Goal: Task Accomplishment & Management: Manage account settings

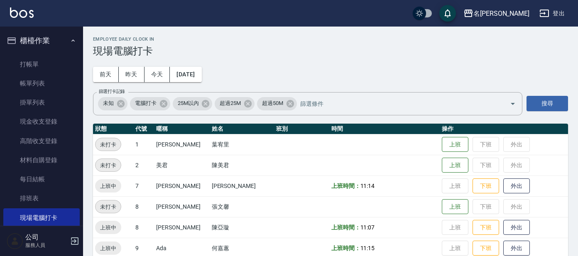
scroll to position [64, 0]
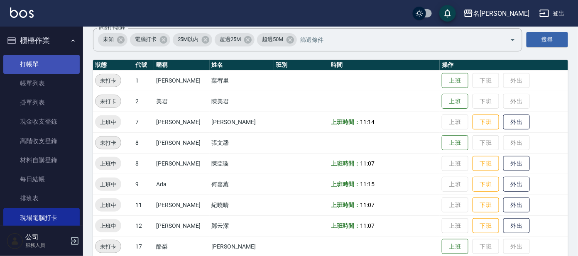
click at [58, 59] on link "打帳單" at bounding box center [41, 64] width 76 height 19
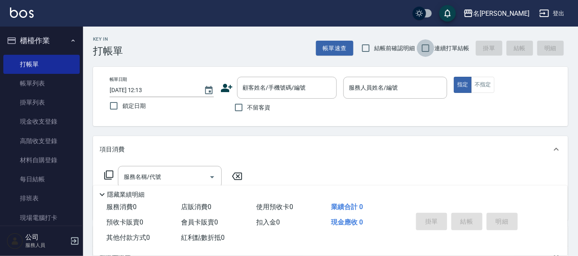
click at [433, 48] on input "連續打單結帳" at bounding box center [425, 47] width 17 height 17
checkbox input "true"
click at [264, 87] on div "顧客姓名/手機號碼/編號 顧客姓名/手機號碼/編號" at bounding box center [287, 88] width 100 height 22
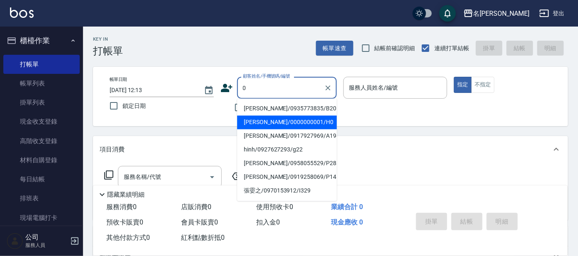
type input "[PERSON_NAME]/0000000001/H0"
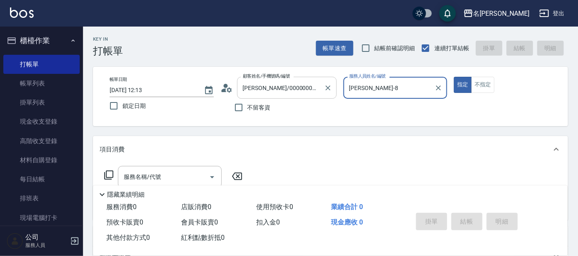
type input "[PERSON_NAME]-8"
click at [454, 77] on button "指定" at bounding box center [463, 85] width 18 height 16
type button "true"
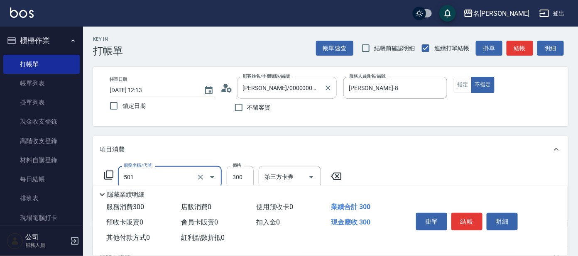
type input "洗髮(創意)(501)"
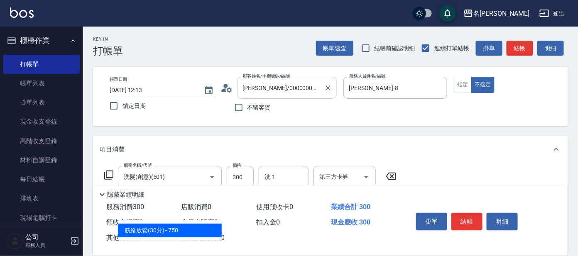
type input "303"
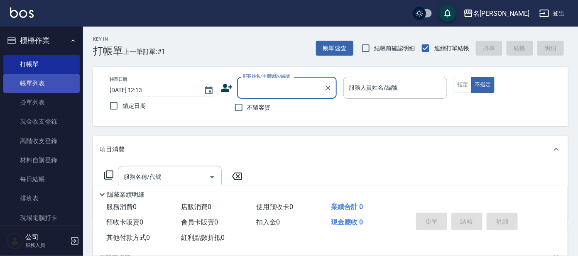
click at [44, 78] on link "帳單列表" at bounding box center [41, 83] width 76 height 19
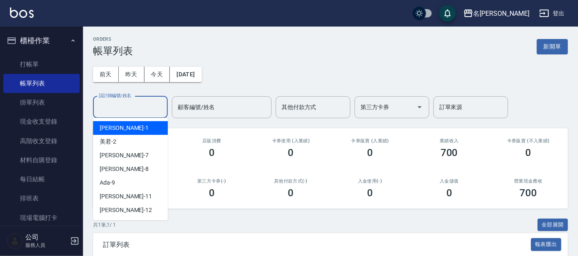
click at [137, 108] on input "設計師編號/姓名" at bounding box center [130, 107] width 67 height 15
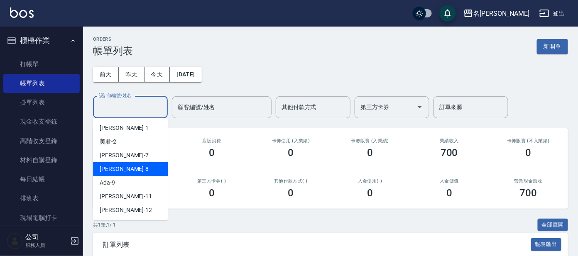
click at [123, 170] on div "[PERSON_NAME] -8" at bounding box center [130, 169] width 75 height 14
type input "[PERSON_NAME]-8"
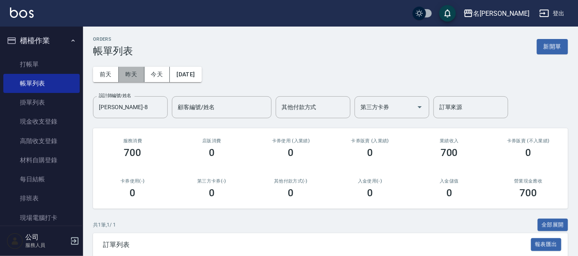
click at [125, 76] on button "昨天" at bounding box center [132, 74] width 26 height 15
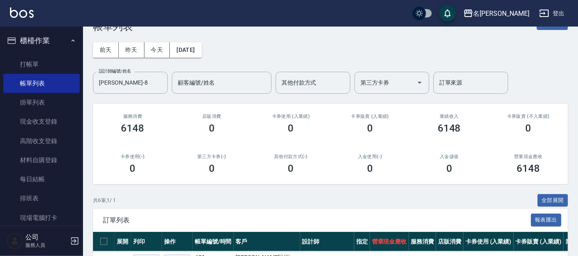
scroll to position [23, 0]
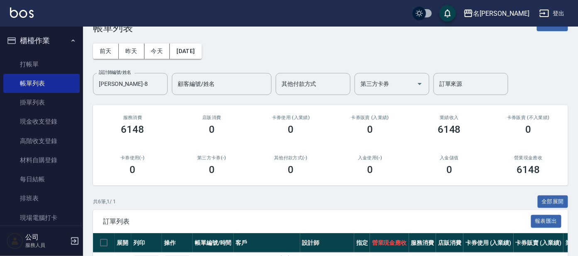
click at [27, 39] on button "櫃檯作業" at bounding box center [41, 41] width 76 height 22
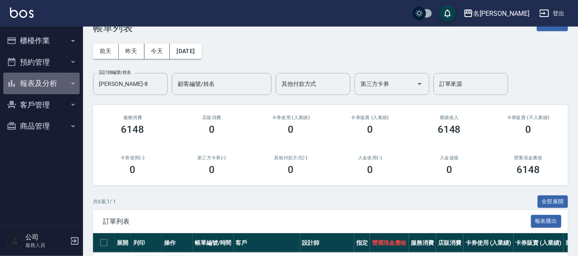
click at [49, 79] on button "報表及分析" at bounding box center [41, 84] width 76 height 22
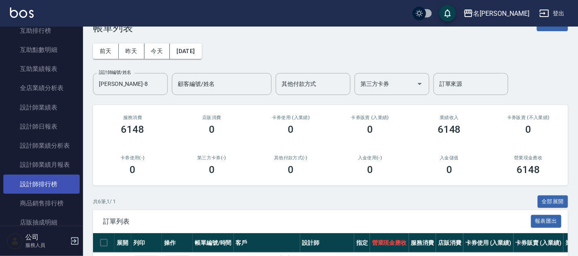
scroll to position [155, 0]
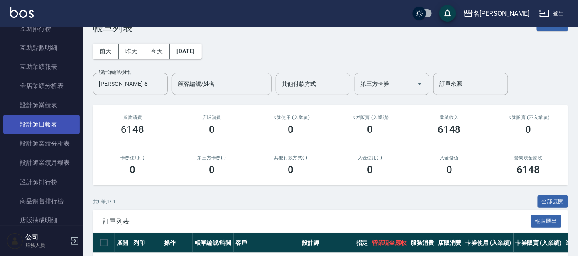
click at [50, 124] on link "設計師日報表" at bounding box center [41, 124] width 76 height 19
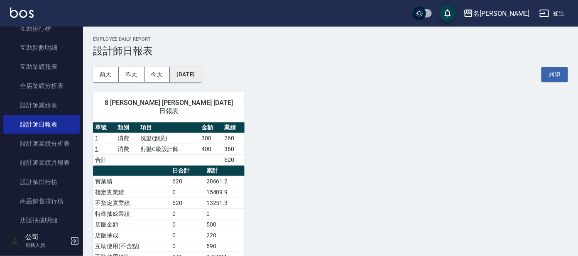
click at [175, 74] on button "[DATE]" at bounding box center [186, 74] width 32 height 15
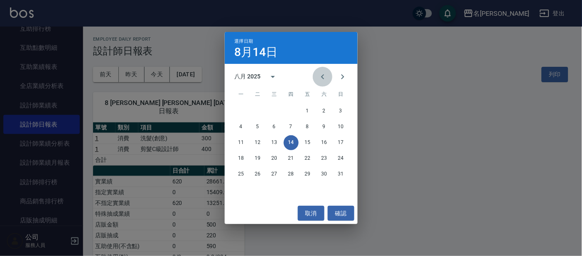
click at [317, 83] on button "Previous month" at bounding box center [323, 77] width 20 height 20
click at [341, 126] on button "13" at bounding box center [341, 127] width 15 height 15
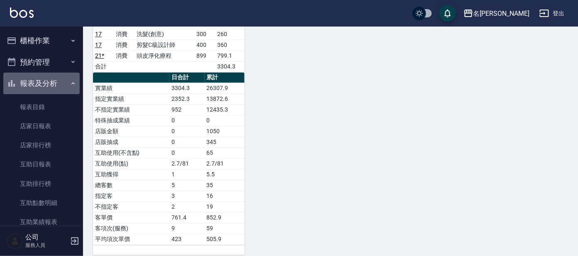
click at [56, 89] on button "報表及分析" at bounding box center [41, 84] width 76 height 22
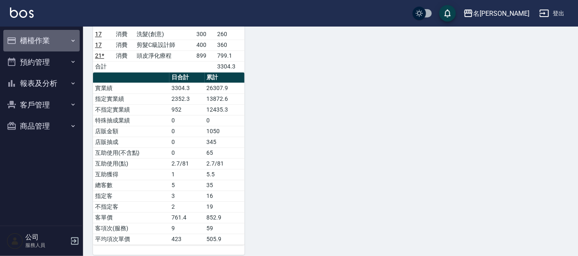
click at [43, 35] on button "櫃檯作業" at bounding box center [41, 41] width 76 height 22
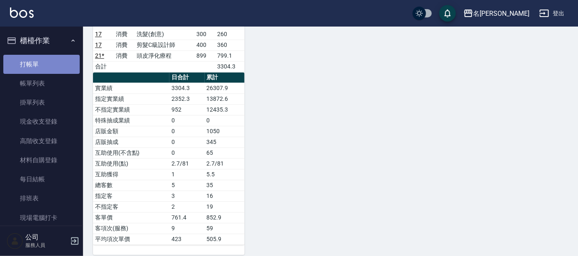
click at [57, 62] on link "打帳單" at bounding box center [41, 64] width 76 height 19
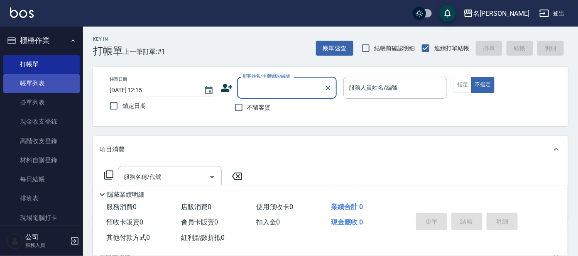
click at [42, 85] on link "帳單列表" at bounding box center [41, 83] width 76 height 19
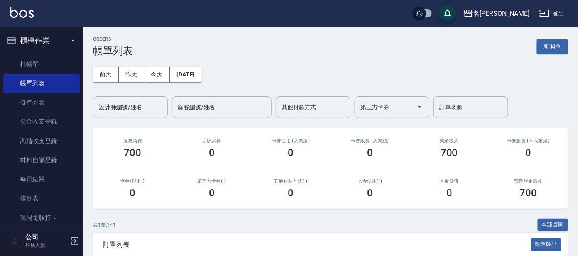
scroll to position [80, 0]
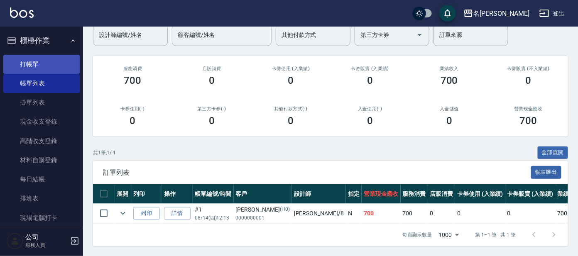
click at [36, 66] on link "打帳單" at bounding box center [41, 64] width 76 height 19
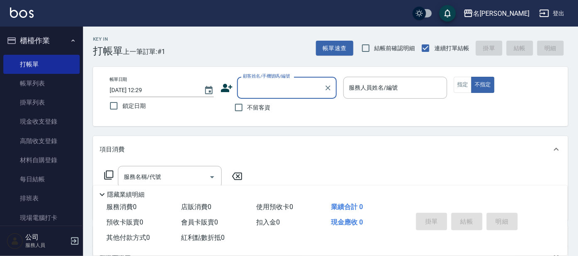
click at [246, 84] on input "顧客姓名/手機號碼/編號" at bounding box center [281, 88] width 80 height 15
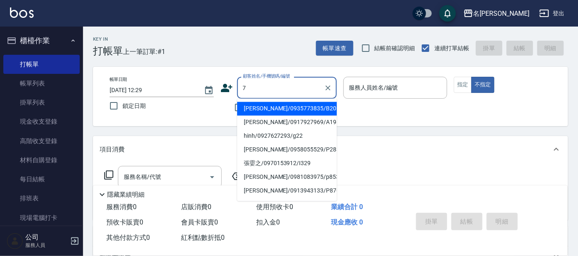
click at [241, 86] on input "7" at bounding box center [281, 88] width 80 height 15
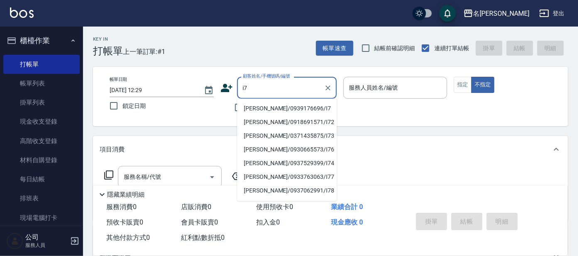
click at [258, 110] on li "[PERSON_NAME]/0939176696/I7" at bounding box center [287, 109] width 100 height 14
type input "[PERSON_NAME]/0939176696/I7"
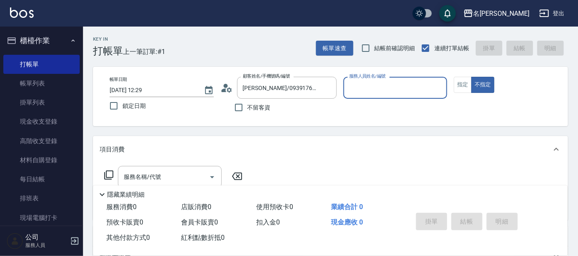
type input "Ada-9"
click at [463, 87] on button "指定" at bounding box center [463, 85] width 18 height 16
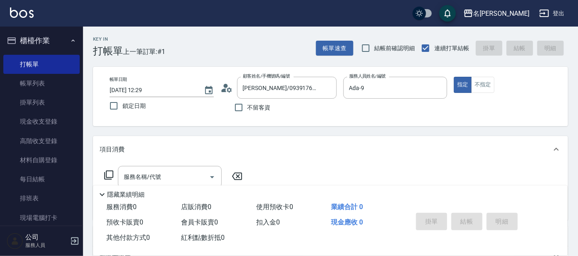
click at [108, 173] on icon at bounding box center [109, 175] width 10 height 10
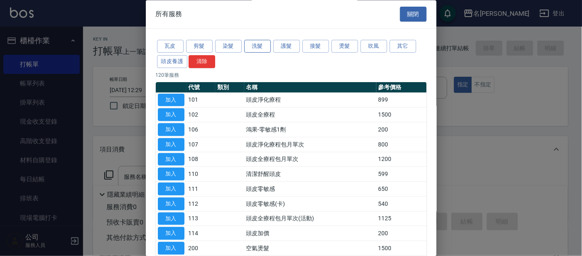
click at [253, 47] on button "洗髮" at bounding box center [257, 46] width 27 height 13
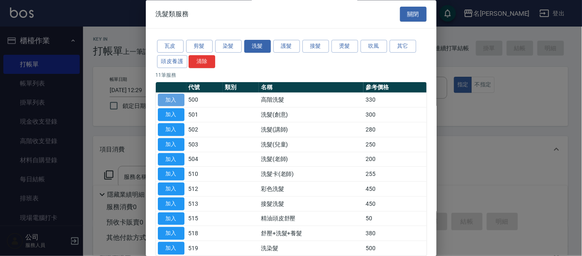
click at [176, 98] on button "加入" at bounding box center [171, 100] width 27 height 13
type input "高階洗髮(500)"
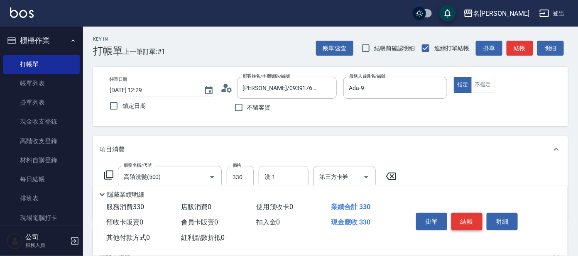
click at [464, 221] on button "結帳" at bounding box center [467, 221] width 31 height 17
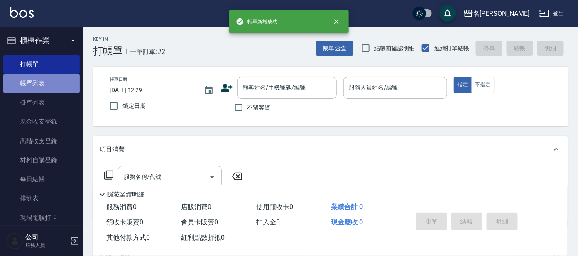
click at [43, 82] on link "帳單列表" at bounding box center [41, 83] width 76 height 19
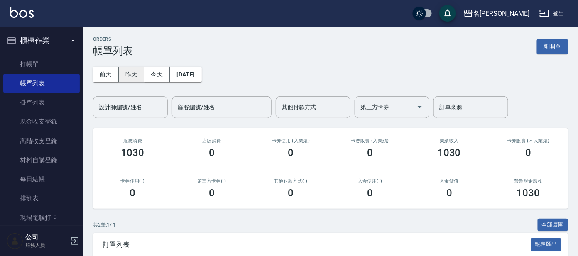
click at [131, 74] on button "昨天" at bounding box center [132, 74] width 26 height 15
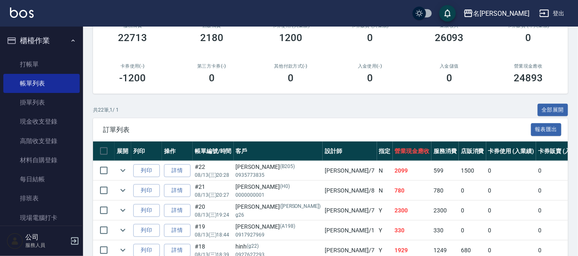
scroll to position [52, 0]
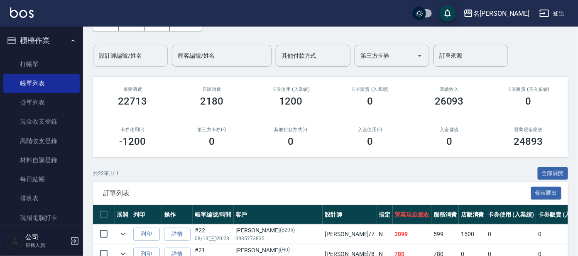
click at [138, 58] on input "設計師編號/姓名" at bounding box center [130, 56] width 67 height 15
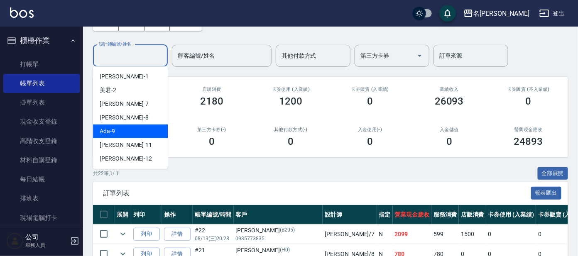
click at [133, 129] on div "Ada -9" at bounding box center [130, 132] width 75 height 14
type input "Ada-9"
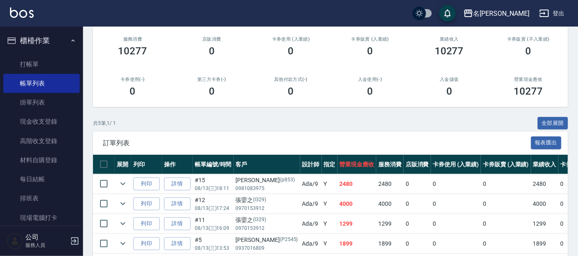
scroll to position [155, 0]
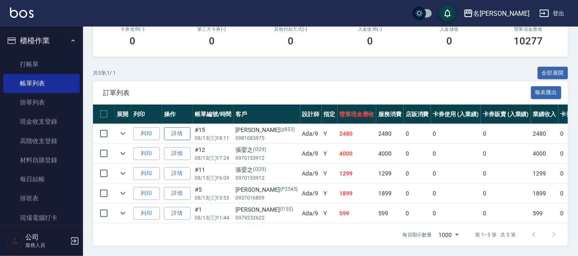
click at [183, 130] on link "詳情" at bounding box center [177, 134] width 27 height 13
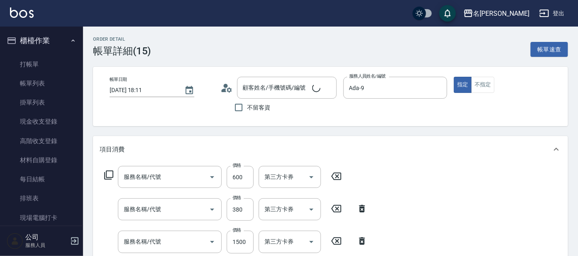
type input "[DATE] 18:11"
type input "Ada-9"
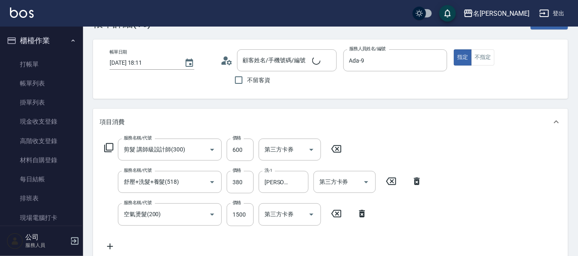
type input "剪髮 講師級設計師(300)"
type input "舒壓+洗髮+養髮(518)"
type input "空氣燙髮(200)"
type input "[PERSON_NAME]/0981083975/p853"
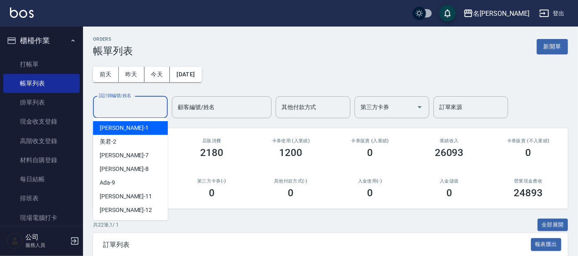
click at [126, 108] on input "設計師編號/姓名" at bounding box center [130, 107] width 67 height 15
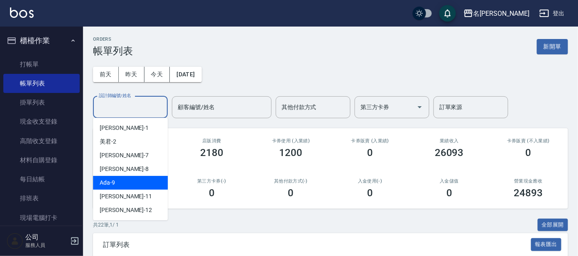
click at [120, 184] on div "Ada -9" at bounding box center [130, 183] width 75 height 14
type input "Ada-9"
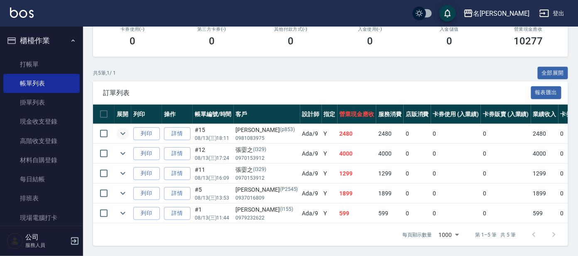
scroll to position [155, 0]
click at [173, 153] on link "詳情" at bounding box center [177, 153] width 27 height 13
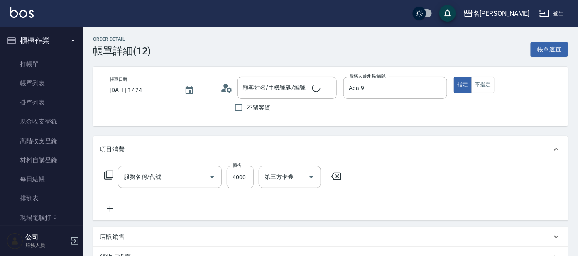
type input "[DATE] 17:24"
type input "Ada-9"
type input "生化離子燙(213)"
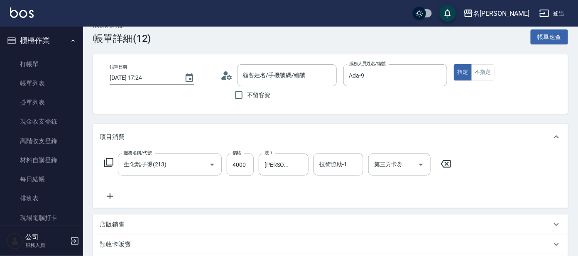
type input "張孁之/0970153912/I329"
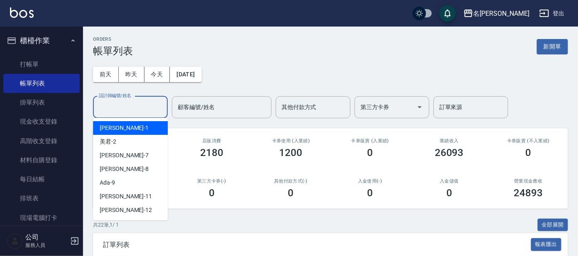
click at [152, 105] on input "設計師編號/姓名" at bounding box center [130, 107] width 67 height 15
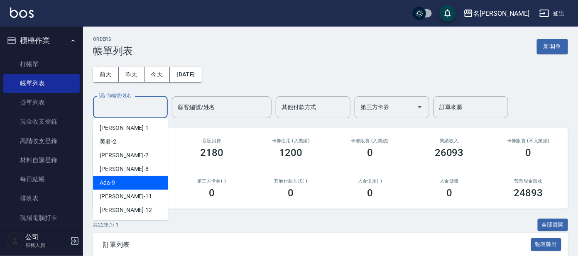
click at [120, 183] on div "Ada -9" at bounding box center [130, 183] width 75 height 14
type input "Ada-9"
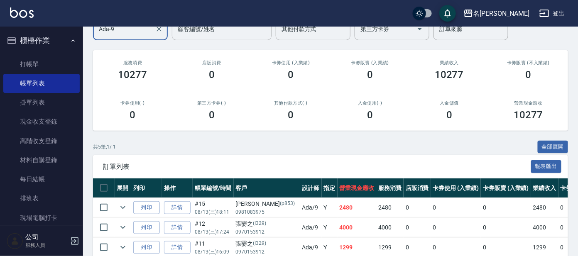
scroll to position [159, 0]
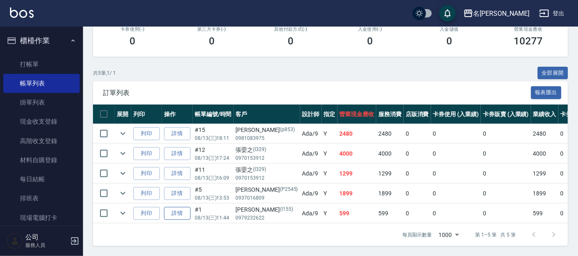
click at [179, 207] on link "詳情" at bounding box center [177, 213] width 27 height 13
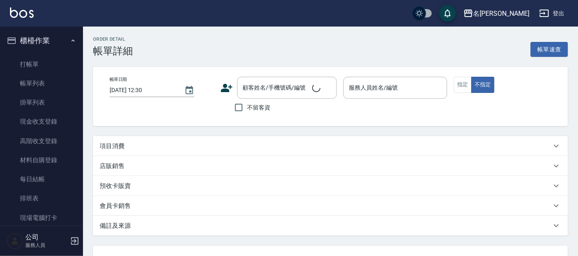
type input "[DATE] 11:44"
type input "Ada-9"
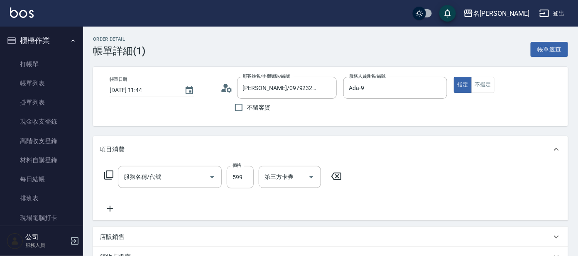
type input "[PERSON_NAME]/0979232622/I155"
type input "清潔舒醒頭皮(110)"
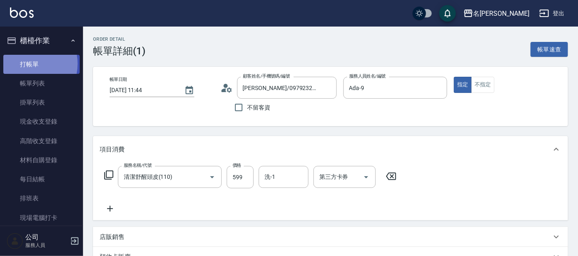
click at [26, 64] on link "打帳單" at bounding box center [41, 64] width 76 height 19
